Goal: Use online tool/utility: Utilize a website feature to perform a specific function

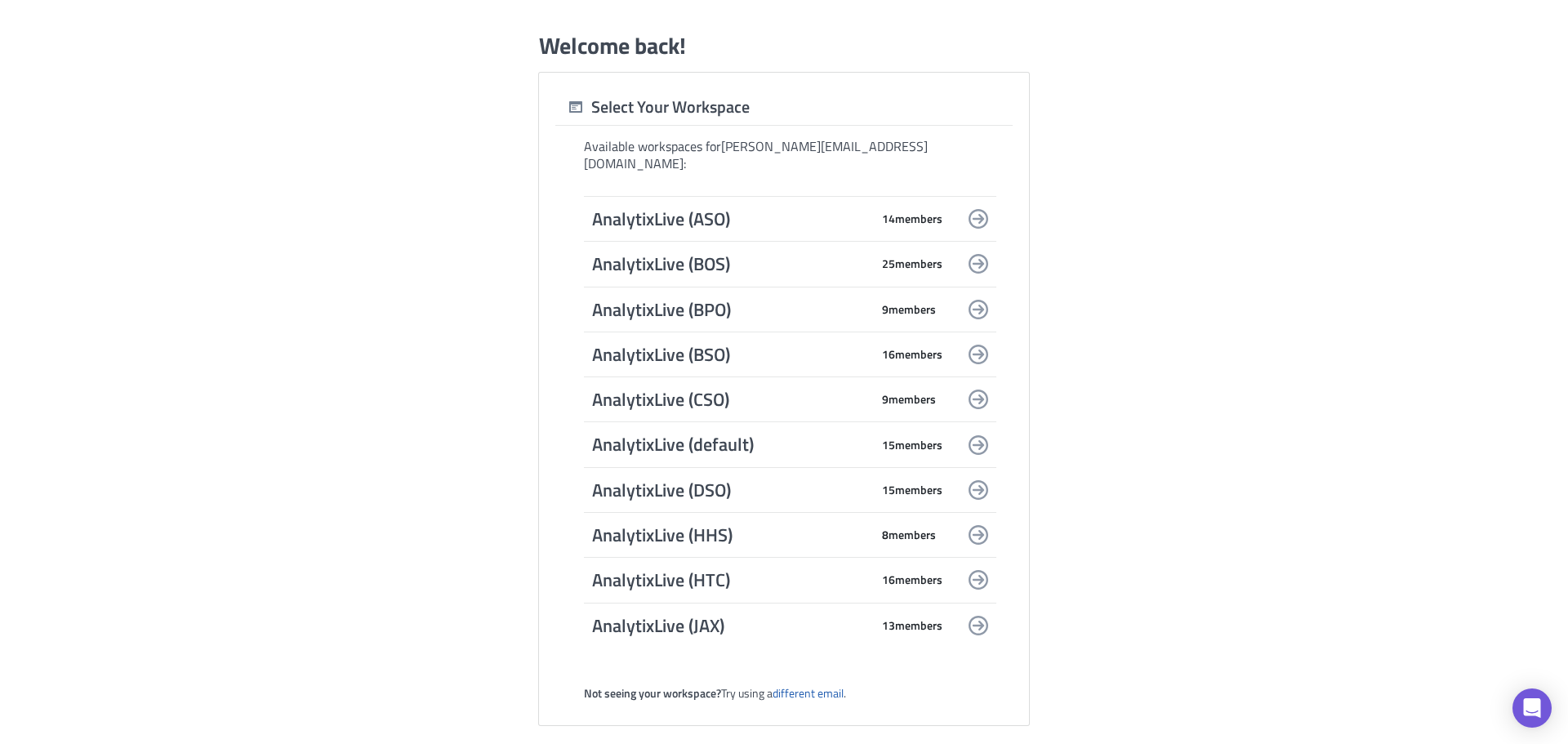
click at [705, 441] on span "AnalytixLive (default)" at bounding box center [731, 444] width 278 height 23
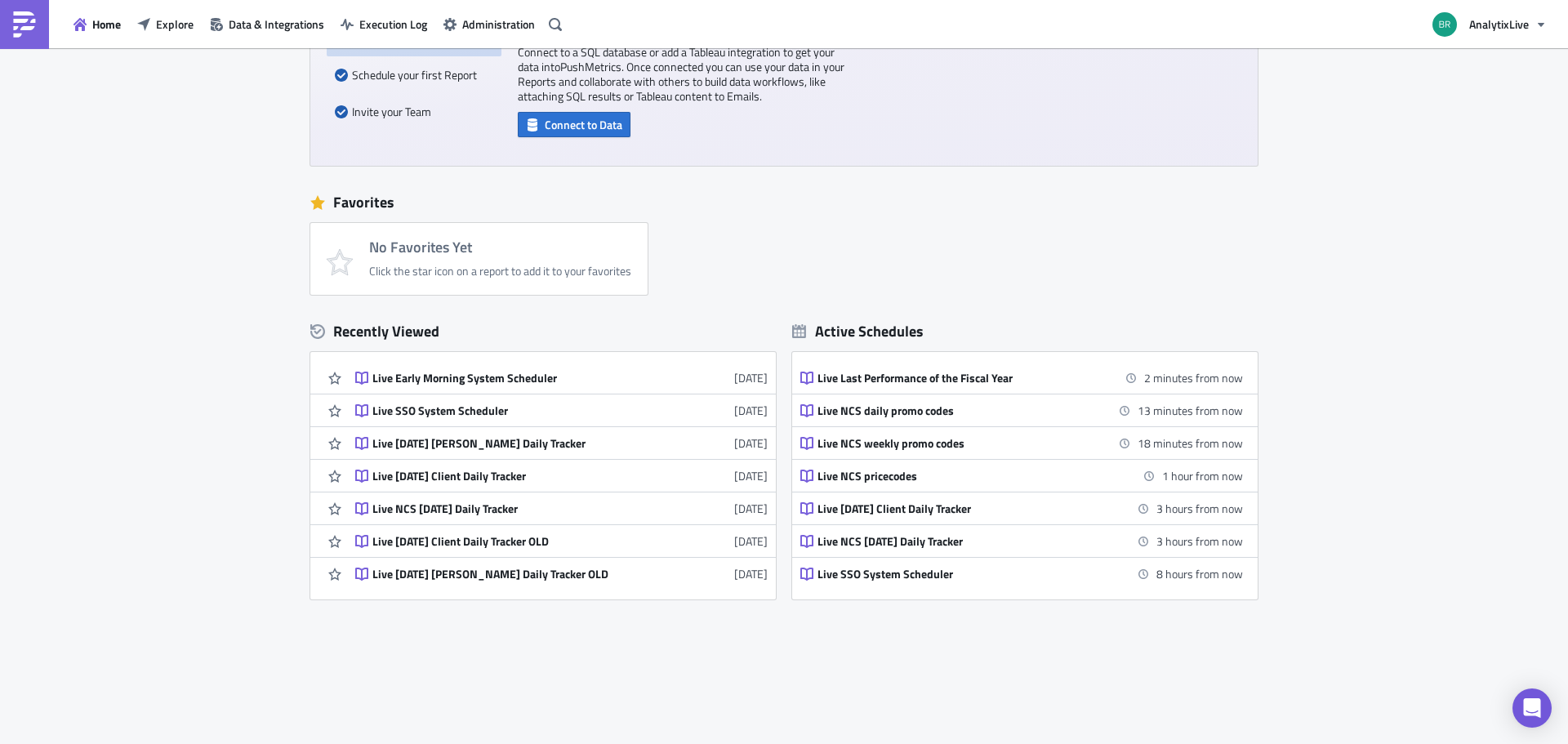
scroll to position [254, 0]
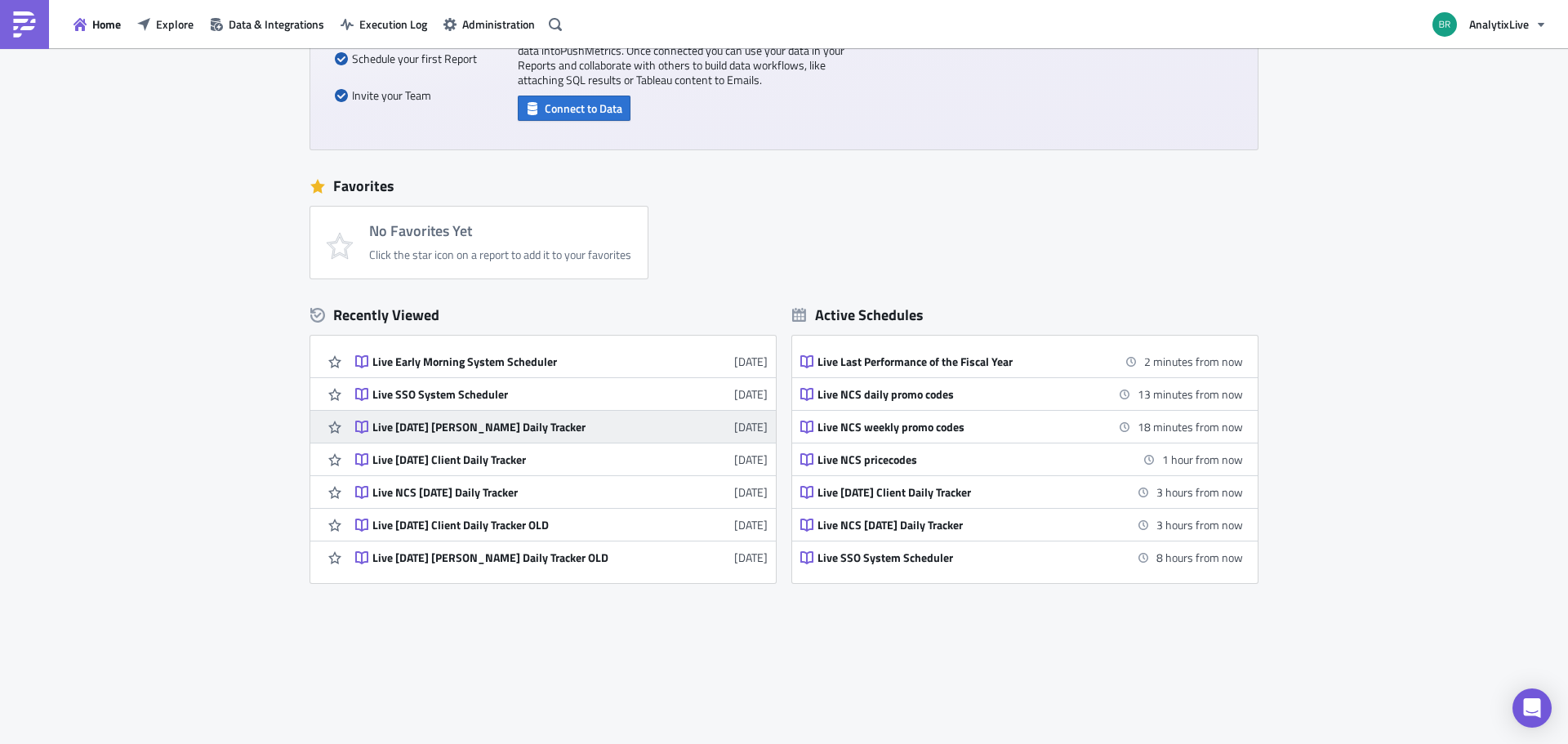
click at [435, 425] on div "Live [DATE] [PERSON_NAME] Daily Tracker" at bounding box center [515, 427] width 285 height 15
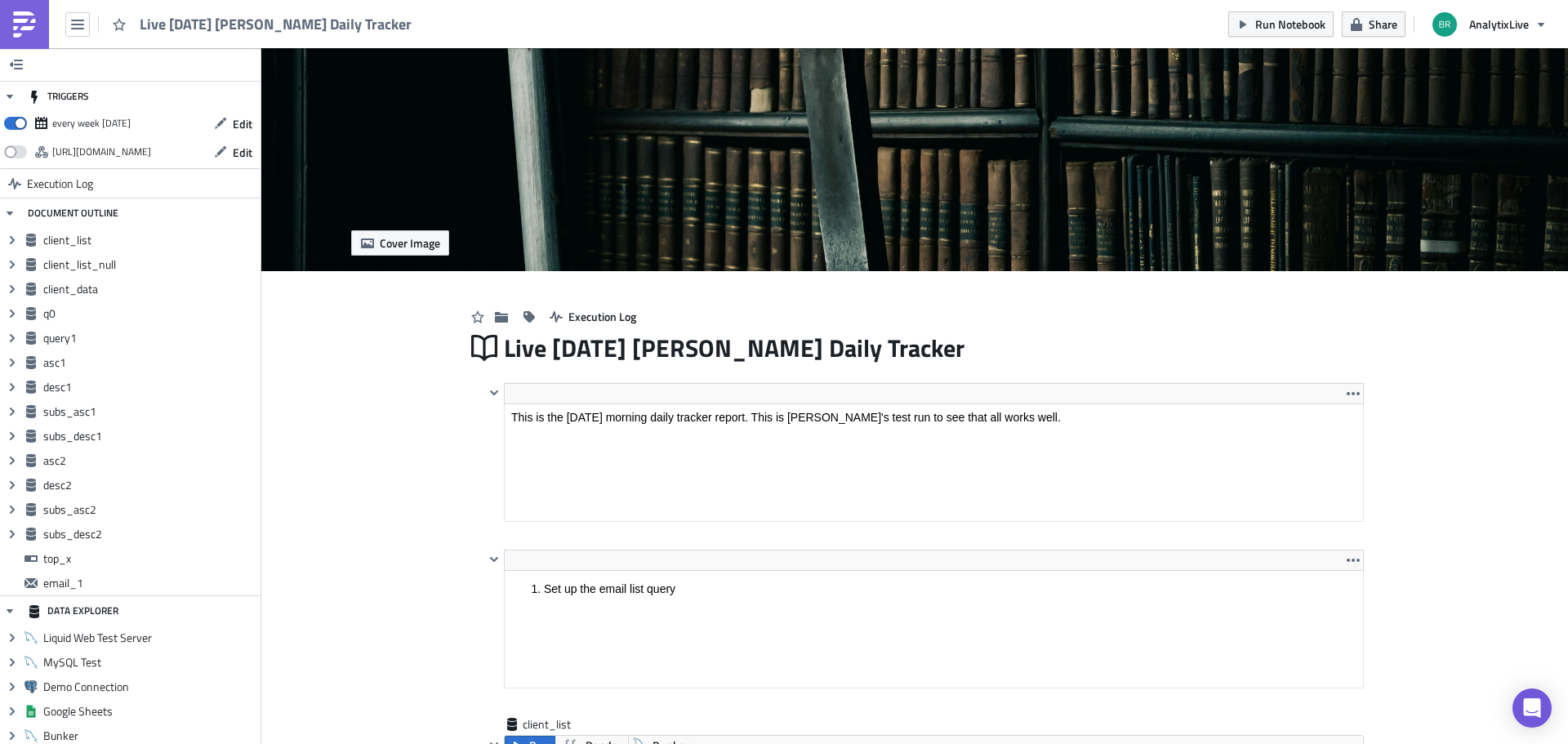
scroll to position [187, 877]
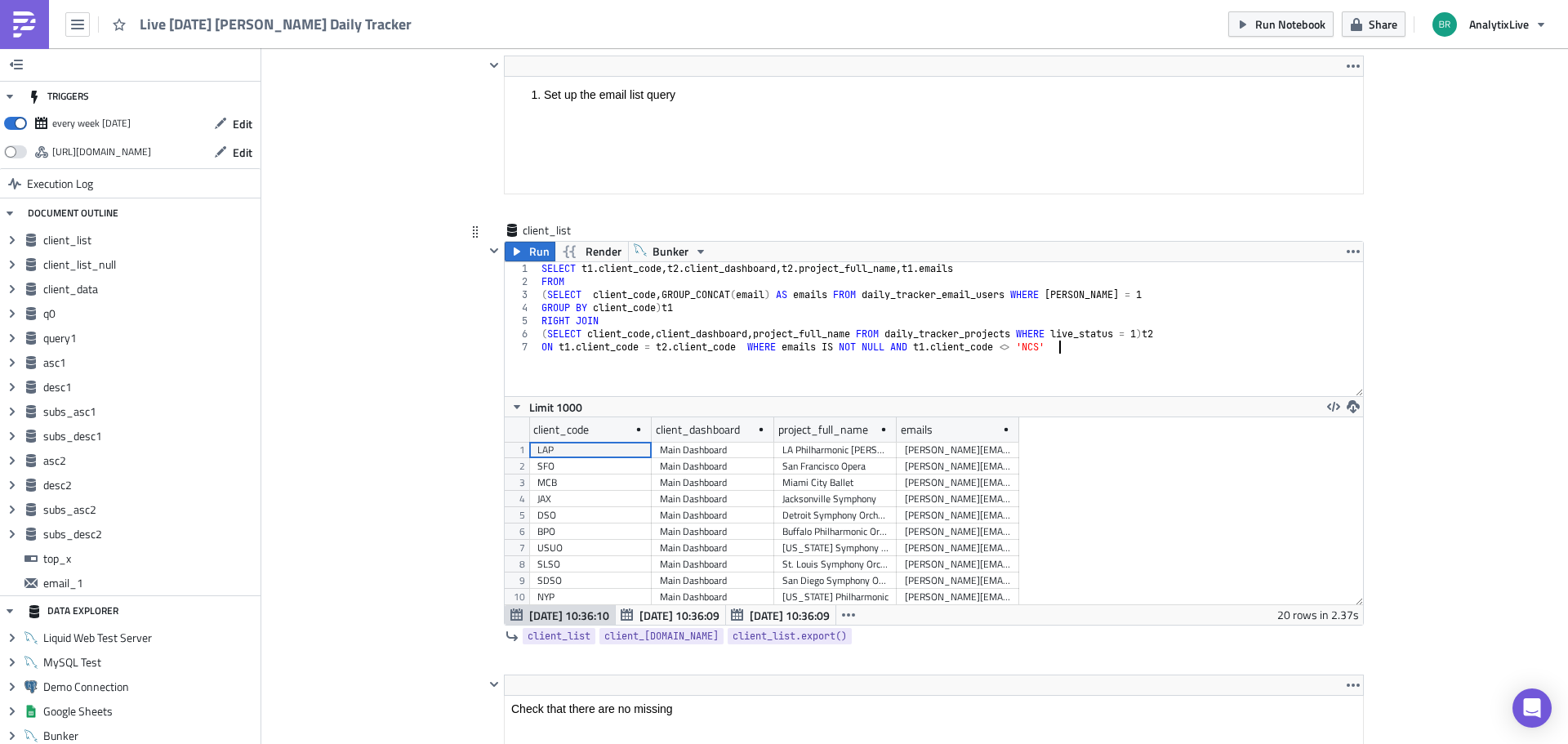
click at [1101, 358] on div "SELECT t1 . client_code , t2 . client_dashboard , t2 . project_full_name , t1 .…" at bounding box center [950, 342] width 825 height 160
click at [529, 255] on span "Run" at bounding box center [540, 252] width 21 height 20
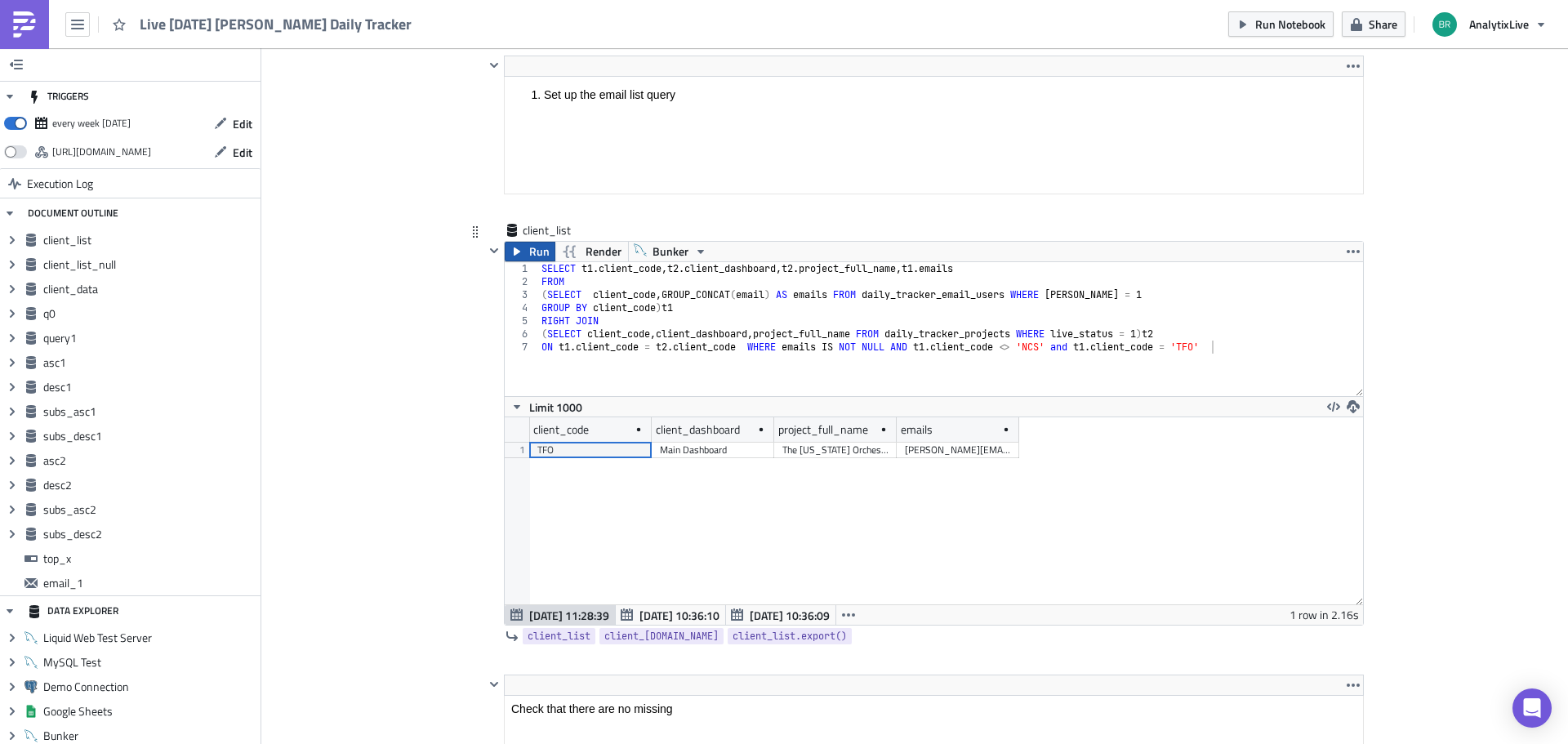
scroll to position [187, 857]
click at [921, 385] on div "SELECT t1 . client_code , t2 . client_dashboard , t2 . project_full_name , t1 .…" at bounding box center [950, 342] width 825 height 160
click at [926, 337] on div "SELECT t1 . client_code , t2 . client_dashboard , t2 . project_full_name , t1 .…" at bounding box center [950, 342] width 825 height 160
click at [1053, 276] on div "SELECT t1 . client_code , t2 . client_dashboard , t2 . project_full_name , t1 .…" at bounding box center [950, 342] width 825 height 160
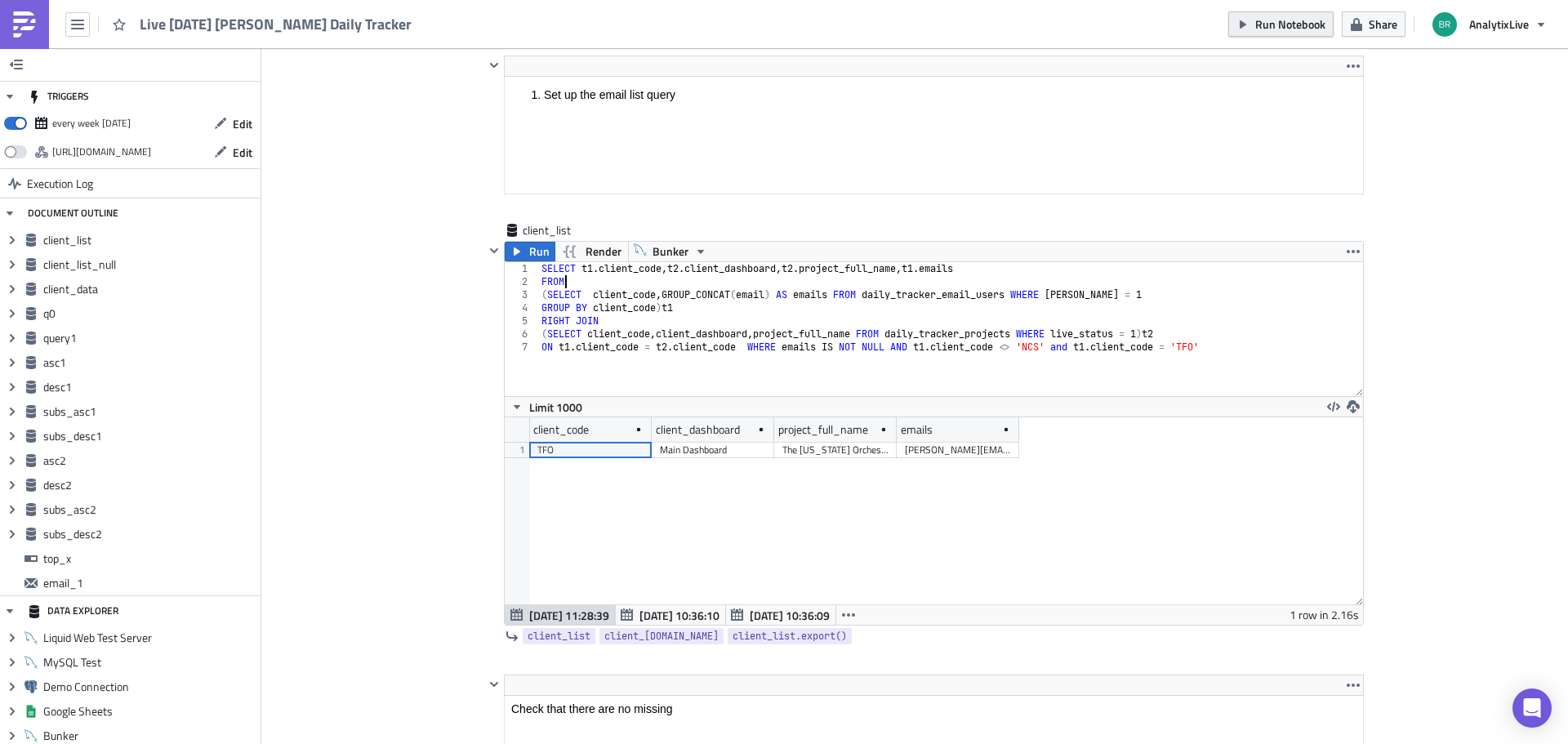
click at [1274, 23] on span "Run Notebook" at bounding box center [1289, 24] width 70 height 17
drag, startPoint x: 1051, startPoint y: 345, endPoint x: 1217, endPoint y: 347, distance: 166.0
click at [1217, 347] on div "SELECT t1 . client_code , t2 . client_dashboard , t2 . project_full_name , t1 .…" at bounding box center [950, 342] width 825 height 160
click at [1263, 310] on div "SELECT t1 . client_code , t2 . client_dashboard , t2 . project_full_name , t1 .…" at bounding box center [950, 342] width 825 height 160
type textarea "GROUP BY client_code)t1"
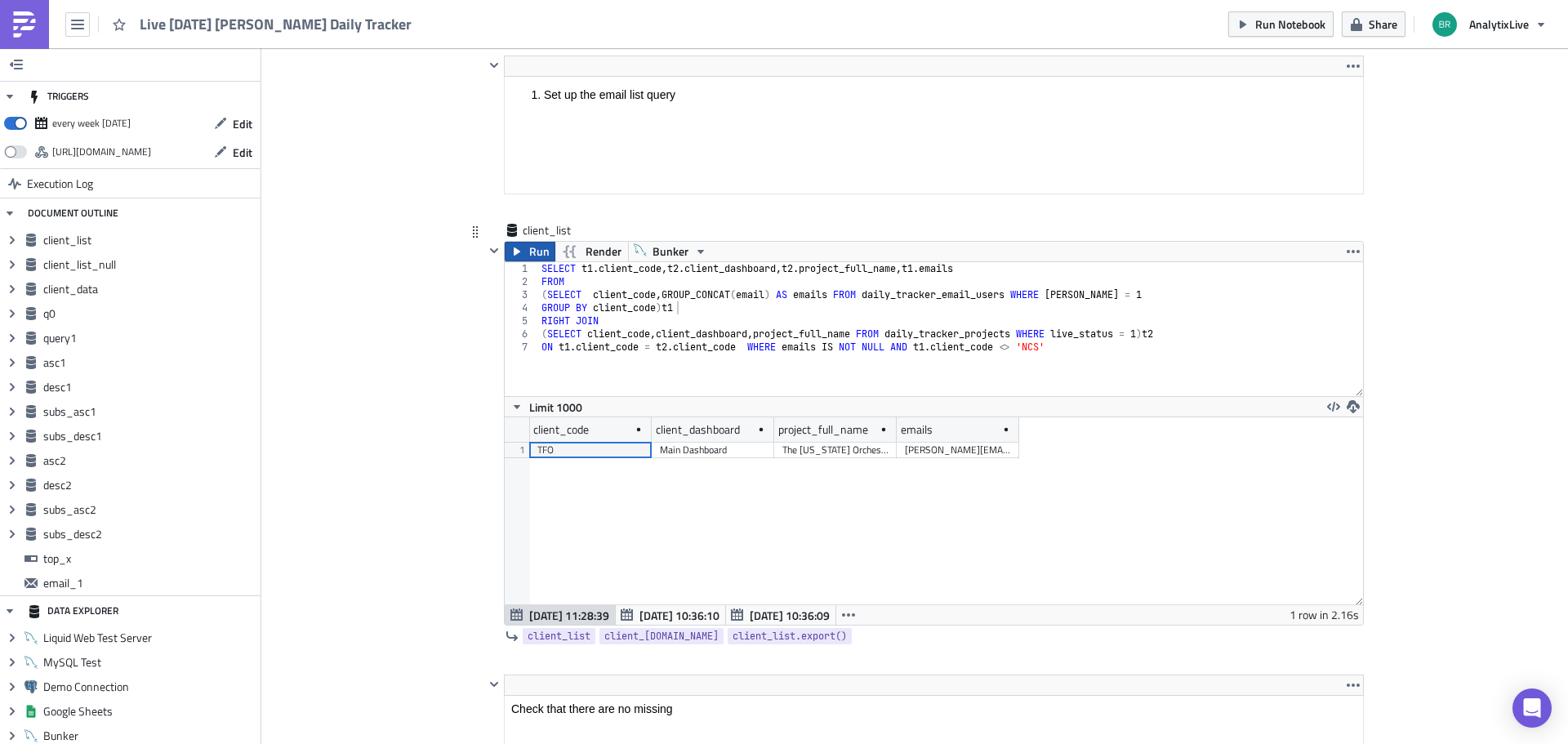
click at [529, 250] on span "Run" at bounding box center [540, 252] width 21 height 20
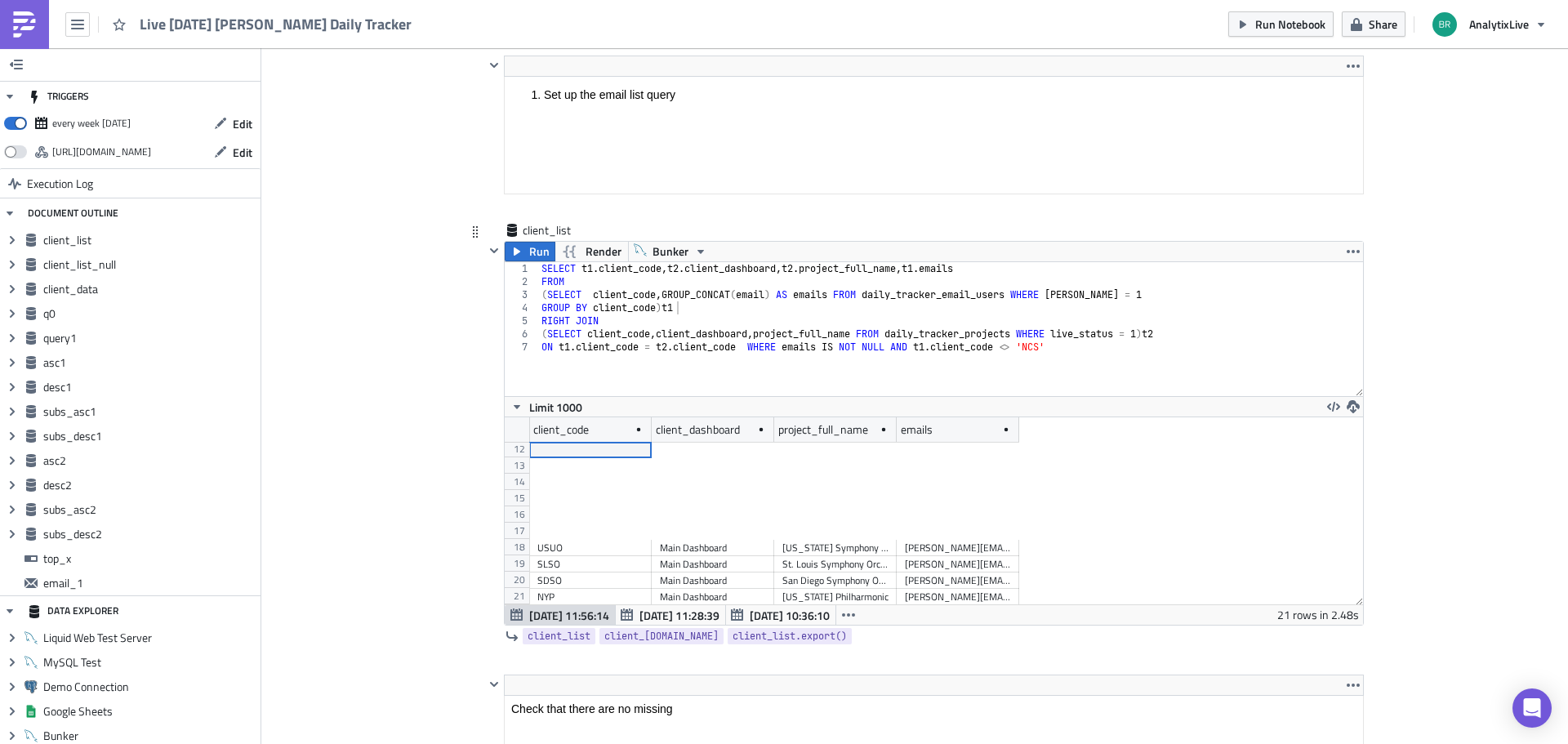
scroll to position [0, 0]
